Goal: Book appointment/travel/reservation

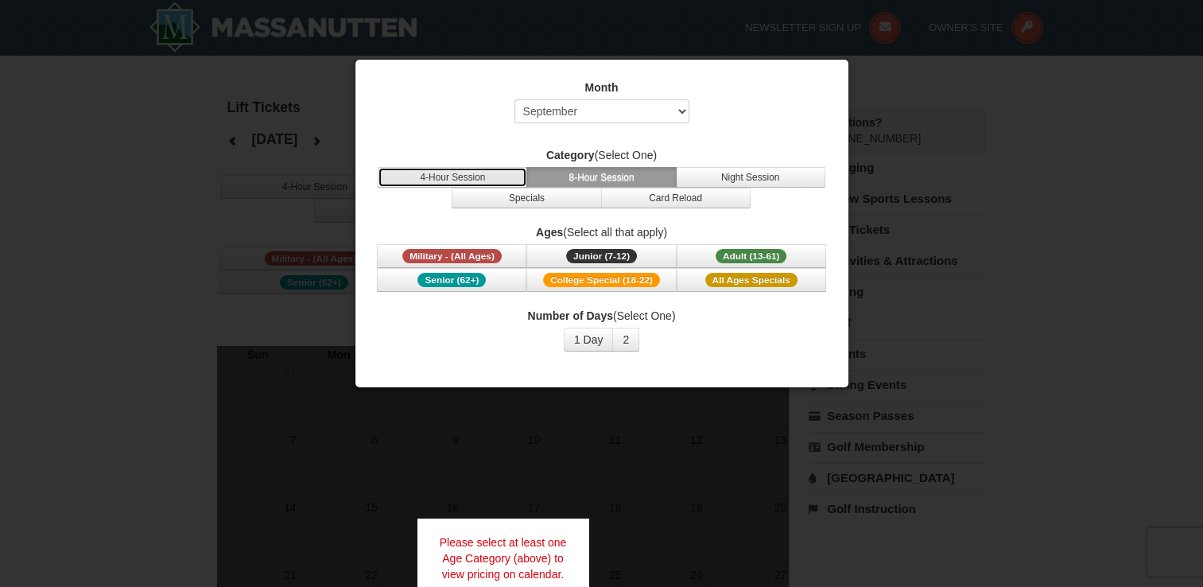
click at [474, 169] on button "4-Hour Session" at bounding box center [453, 177] width 150 height 21
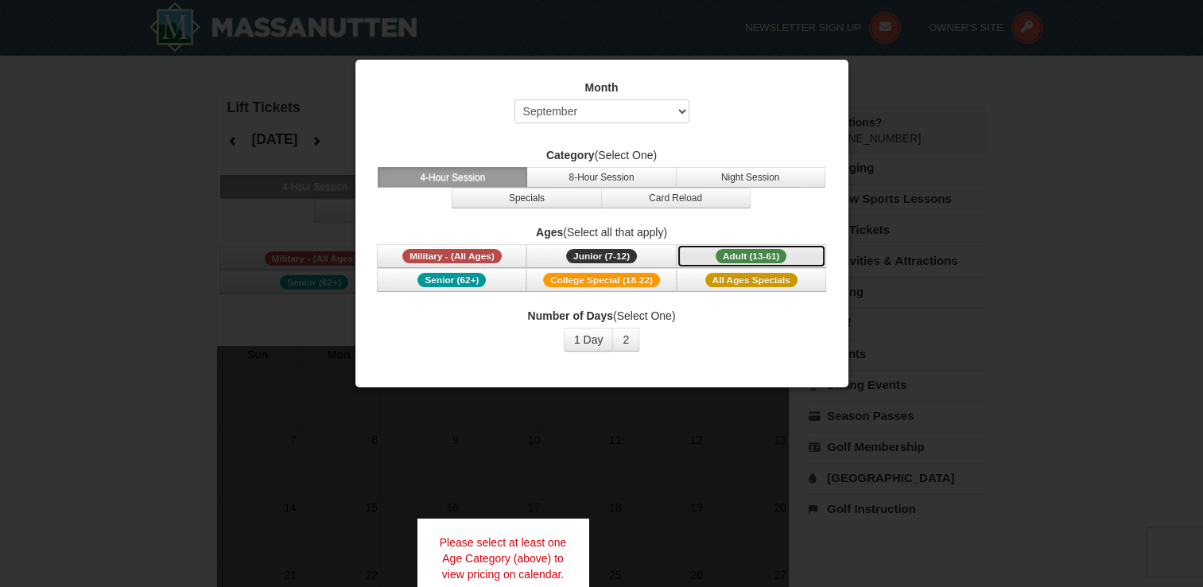
click at [738, 259] on span "Adult (13-61)" at bounding box center [752, 256] width 72 height 14
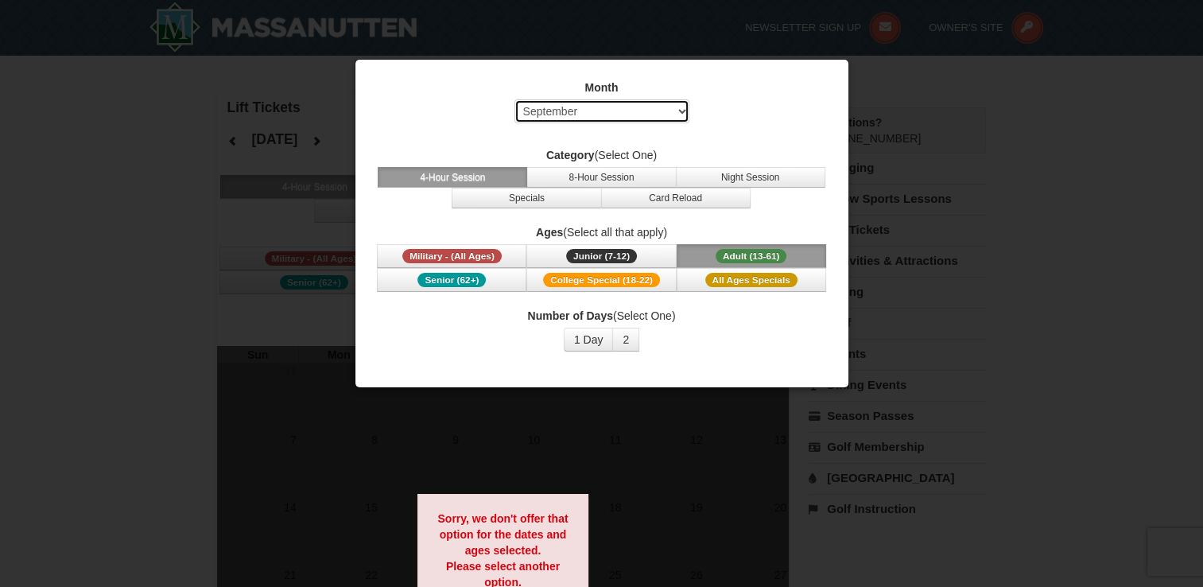
click at [584, 113] on select "Select September October November December January February March April May Jun…" at bounding box center [602, 111] width 175 height 24
select select "12"
click at [515, 99] on select "Select September October November December January February March April May Jun…" at bounding box center [602, 111] width 175 height 24
click at [484, 173] on button "4-Hour Session" at bounding box center [453, 177] width 150 height 21
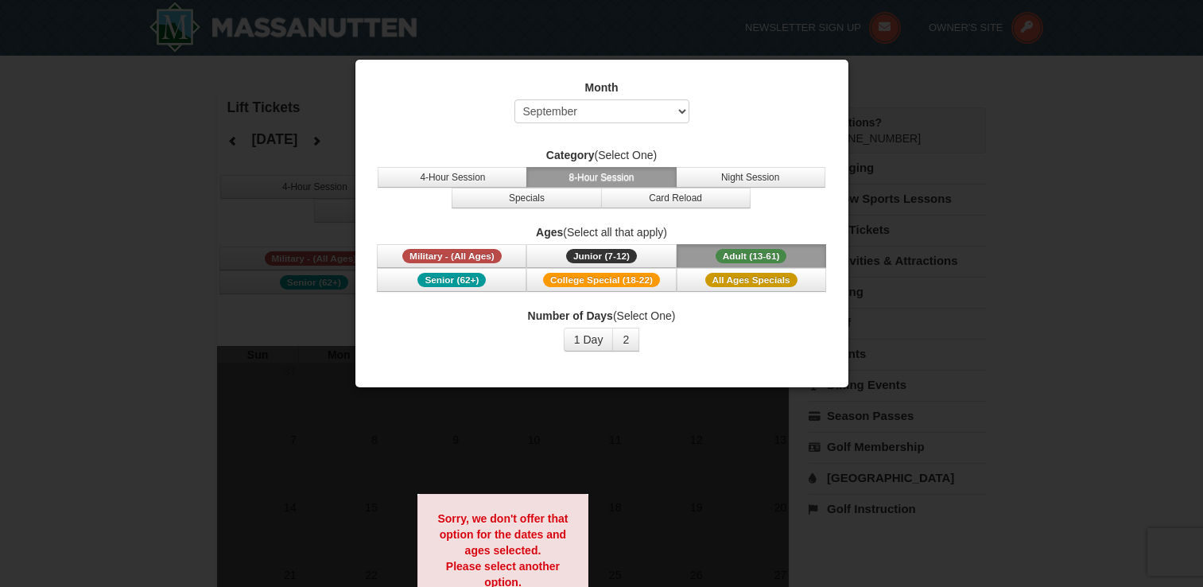
select select "9"
click at [938, 271] on div at bounding box center [601, 293] width 1203 height 587
click at [588, 103] on select "Select September October November December January February March April May Jun…" at bounding box center [602, 111] width 175 height 24
click at [180, 173] on div at bounding box center [601, 293] width 1203 height 587
